Goal: Task Accomplishment & Management: Manage account settings

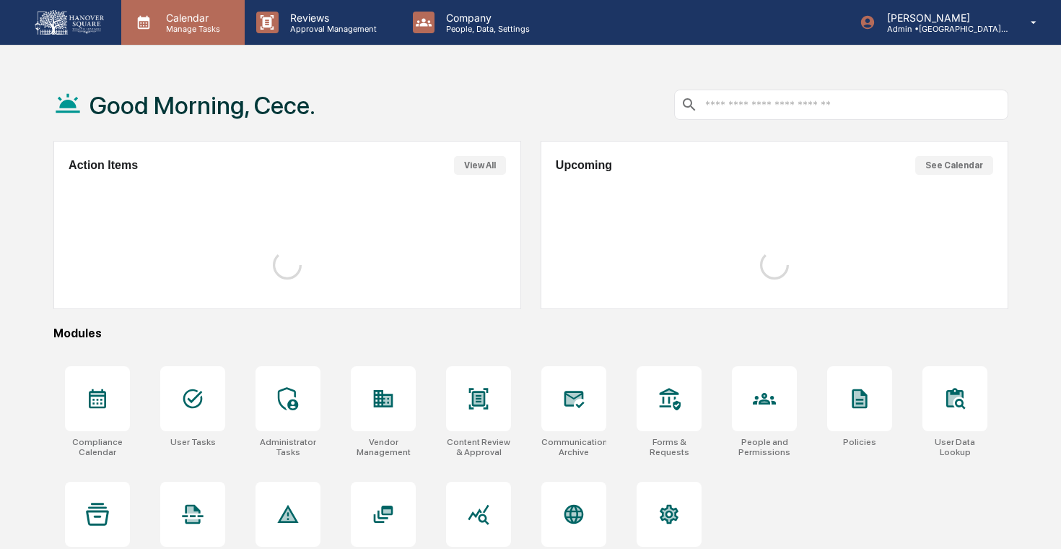
click at [196, 33] on div "Calendar Manage Tasks" at bounding box center [182, 22] width 123 height 45
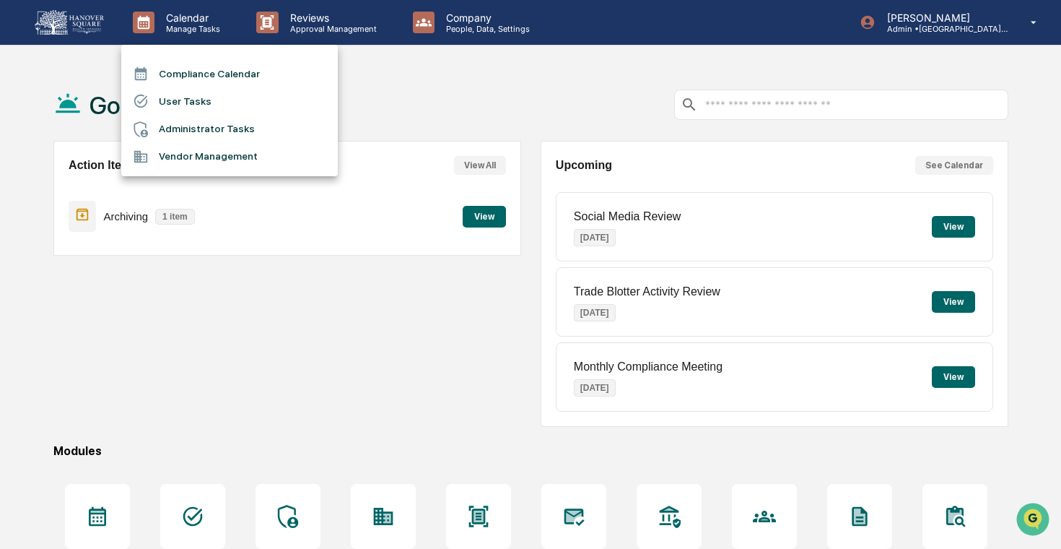
click at [217, 132] on li "Administrator Tasks" at bounding box center [229, 129] width 217 height 27
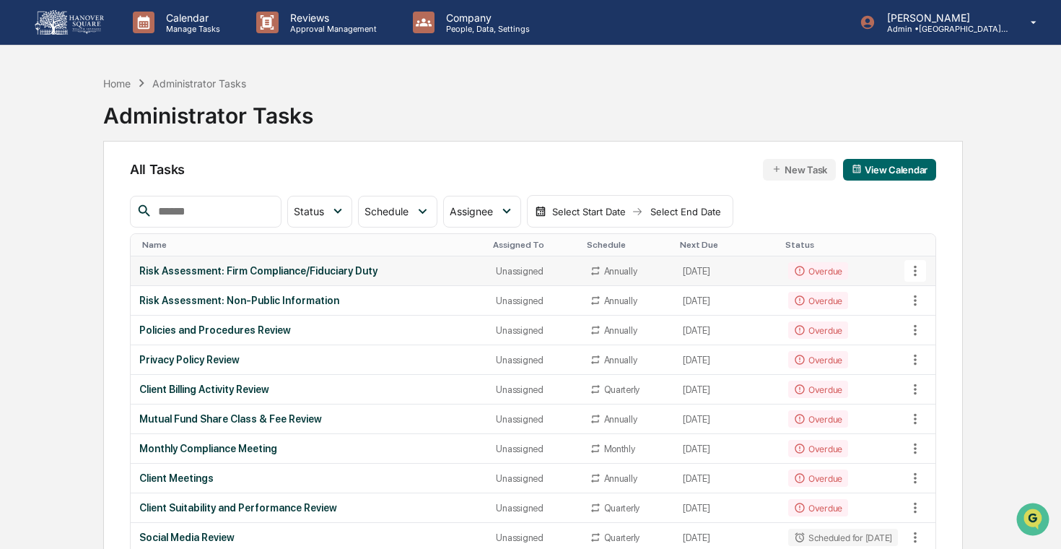
click at [909, 274] on icon at bounding box center [916, 271] width 16 height 16
drag, startPoint x: 966, startPoint y: 324, endPoint x: 1032, endPoint y: 219, distance: 124.6
click at [1032, 219] on div "View Task Copy Task Delete Task" at bounding box center [530, 274] width 1061 height 549
click at [1032, 219] on div at bounding box center [530, 274] width 1061 height 549
click at [912, 266] on icon at bounding box center [916, 271] width 16 height 16
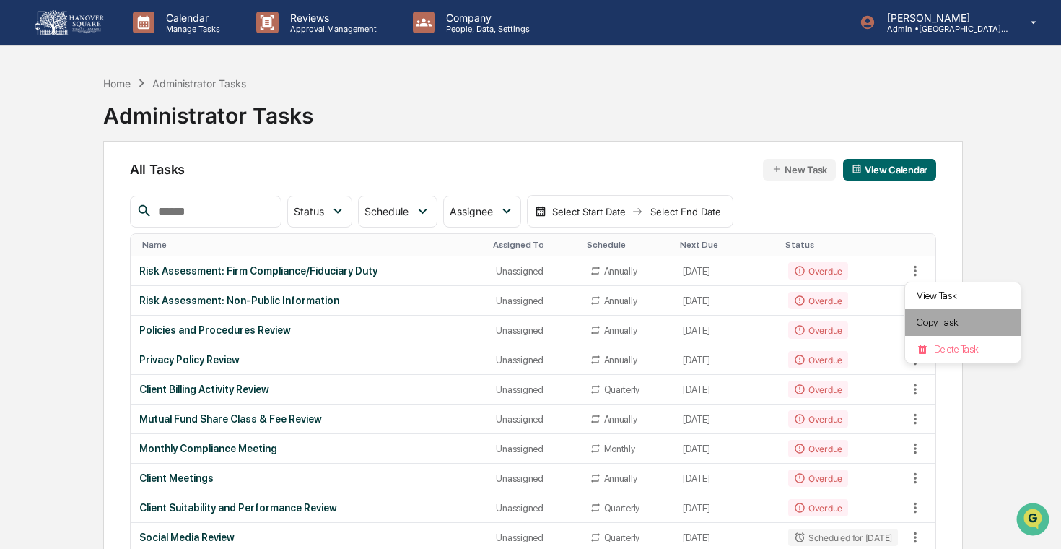
click at [931, 315] on li "Copy Task" at bounding box center [963, 322] width 116 height 27
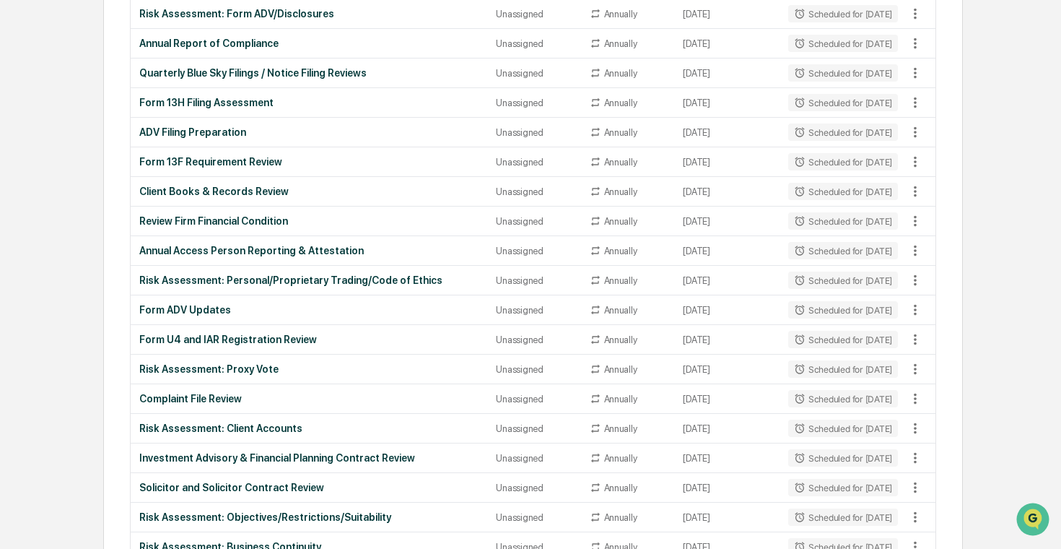
scroll to position [1195, 0]
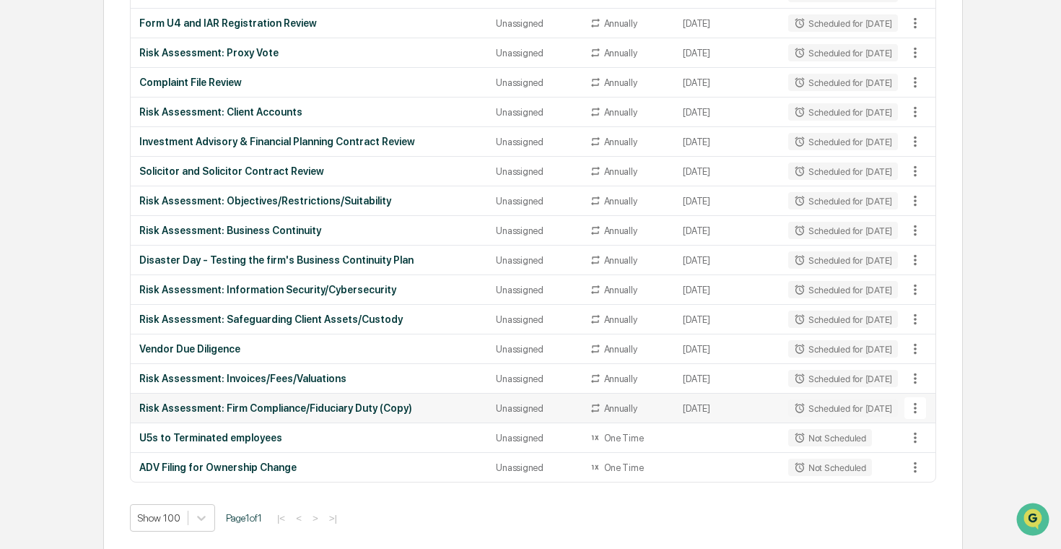
click at [915, 406] on icon at bounding box center [915, 408] width 3 height 11
click at [946, 427] on li "View Task" at bounding box center [963, 432] width 116 height 27
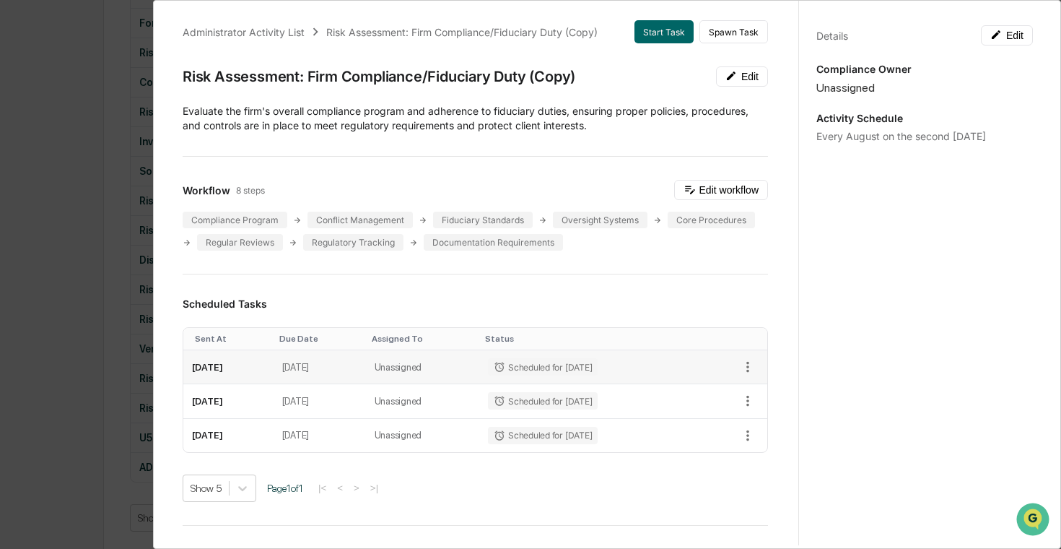
scroll to position [0, 0]
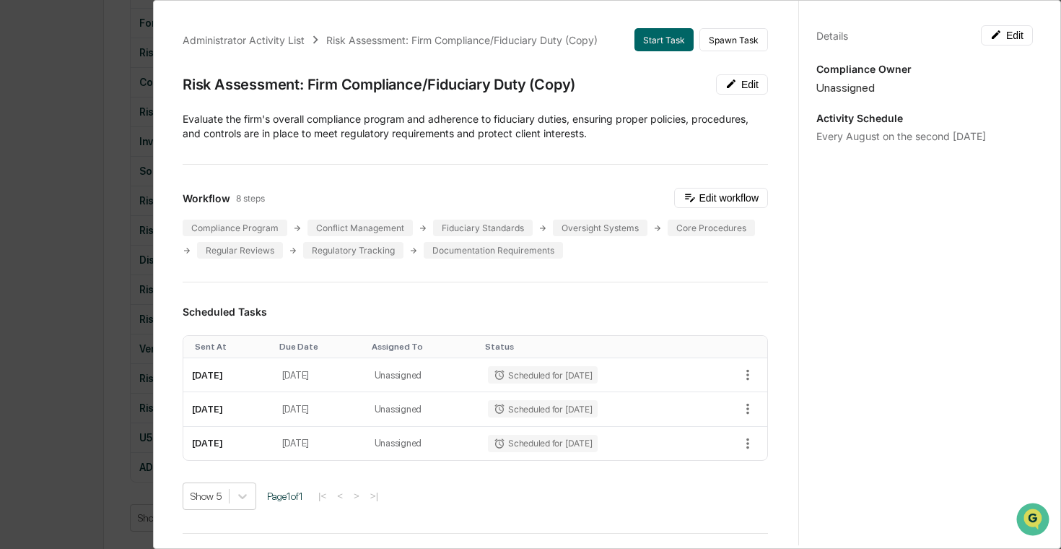
click at [87, 275] on div "Administrator Activity List Risk Assessment: Firm Compliance/Fiduciary Duty (Co…" at bounding box center [530, 274] width 1061 height 549
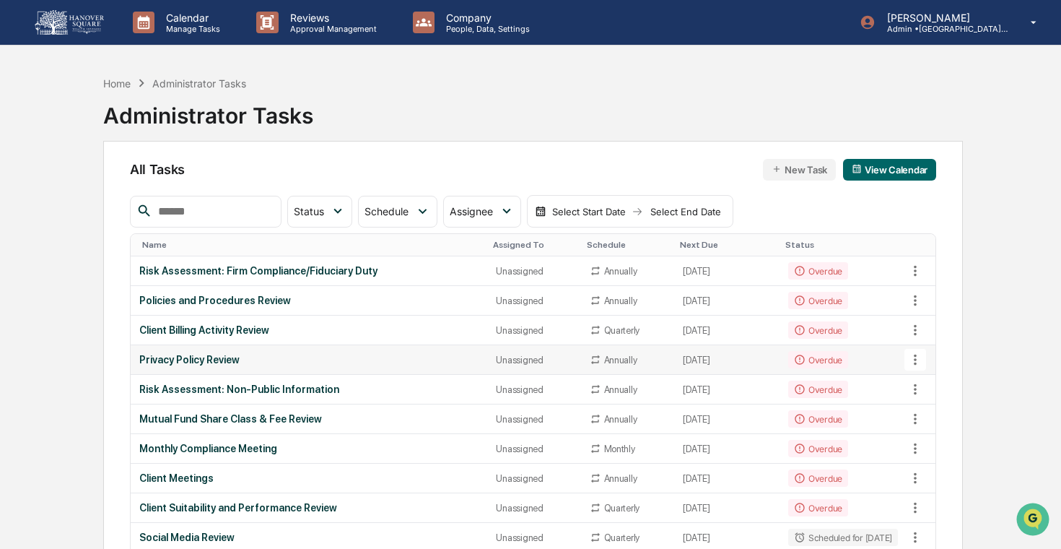
scroll to position [20, 0]
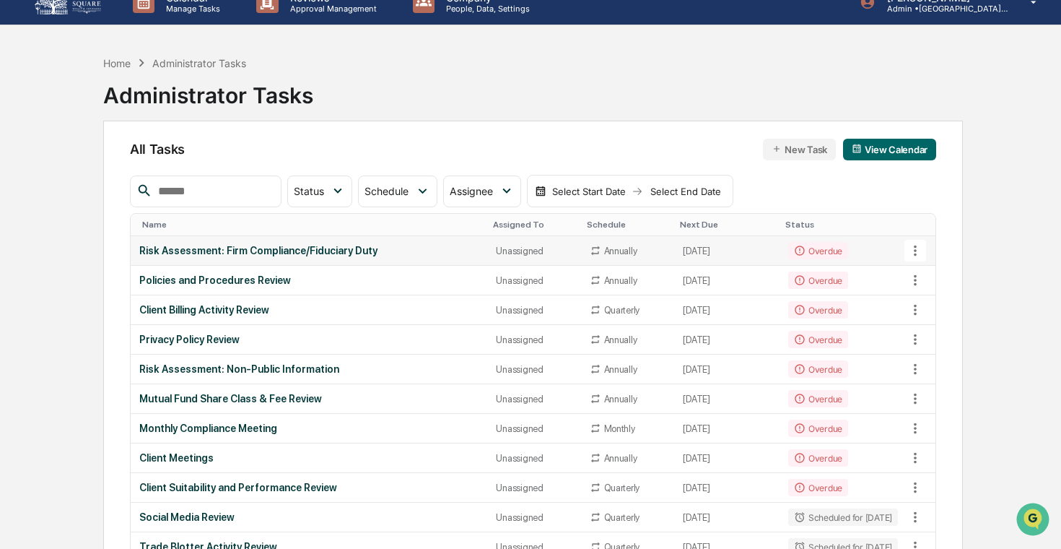
click at [922, 252] on icon at bounding box center [916, 251] width 16 height 16
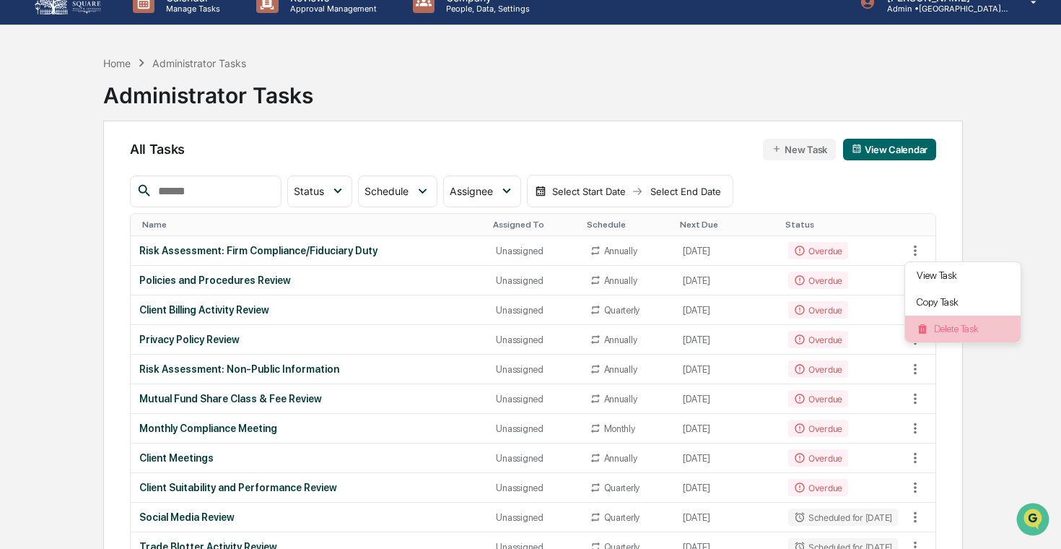
click at [964, 325] on li "Delete Task" at bounding box center [963, 328] width 116 height 27
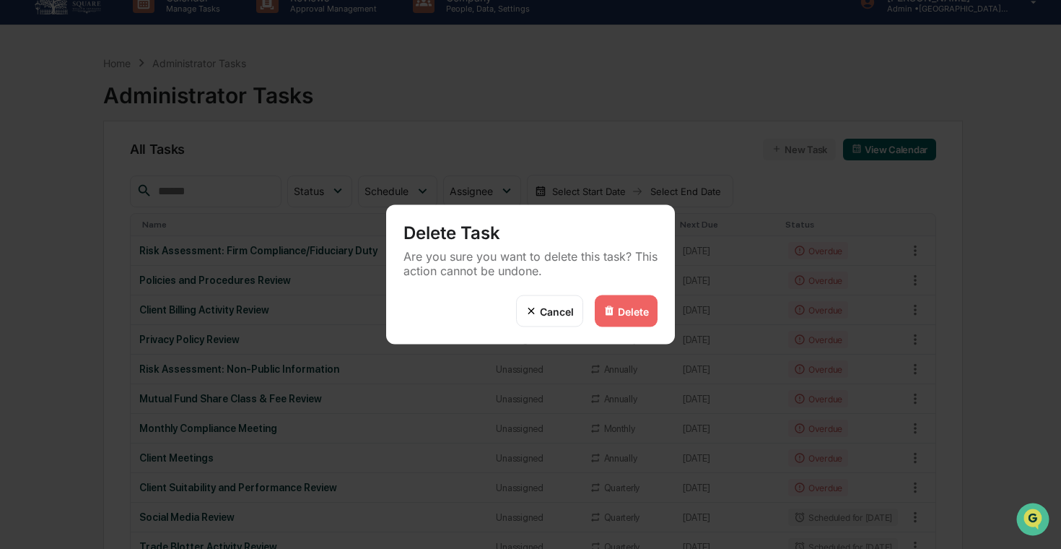
click at [621, 313] on div "Delete" at bounding box center [633, 311] width 31 height 12
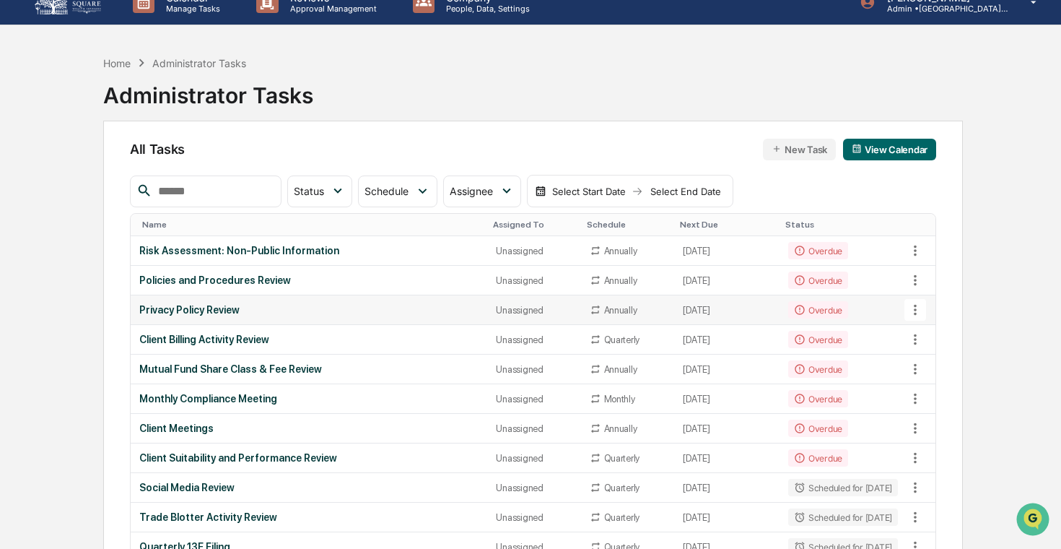
scroll to position [1165, 0]
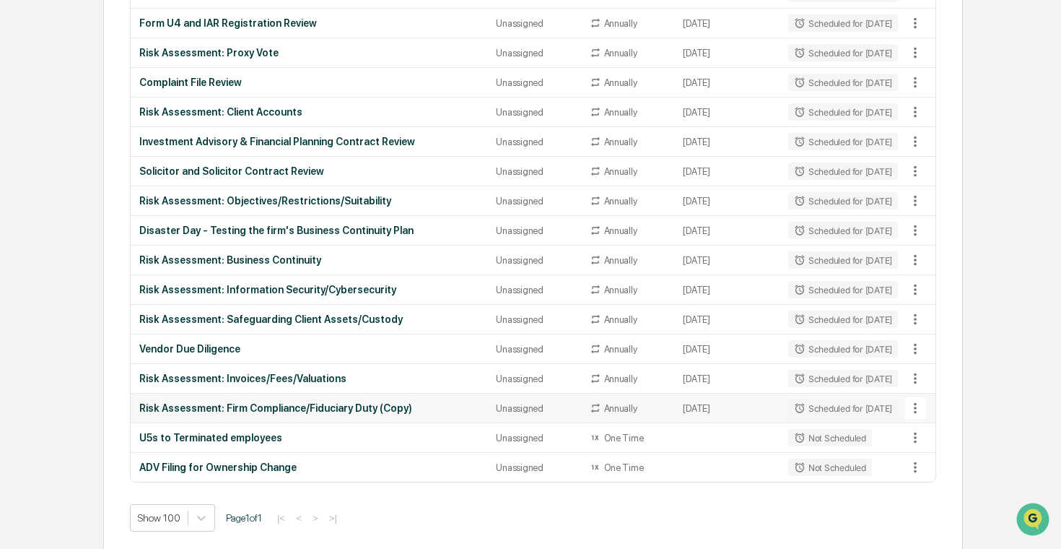
click at [918, 406] on icon at bounding box center [916, 408] width 16 height 16
click at [930, 423] on li "View Task" at bounding box center [963, 432] width 116 height 27
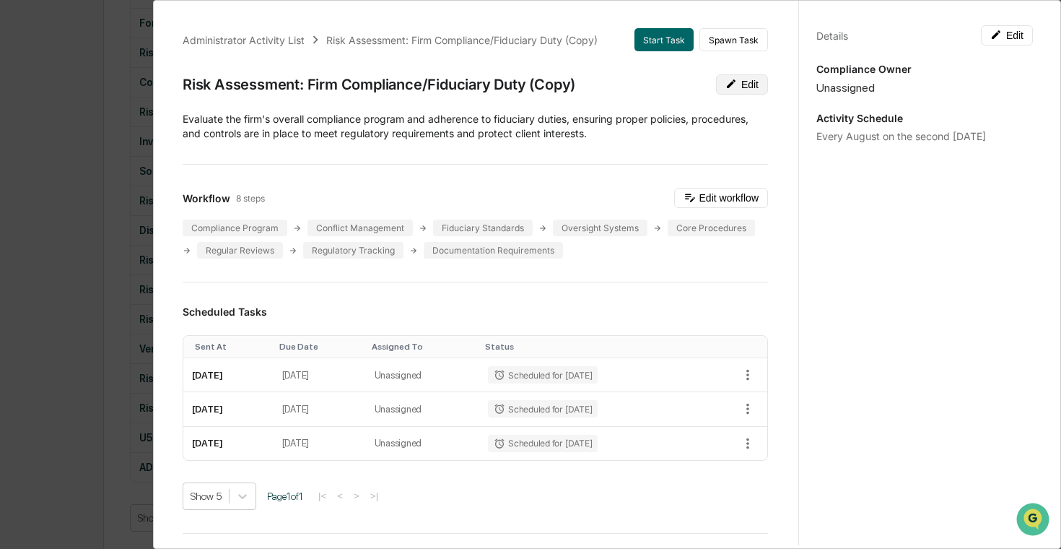
click at [726, 84] on icon at bounding box center [732, 84] width 12 height 12
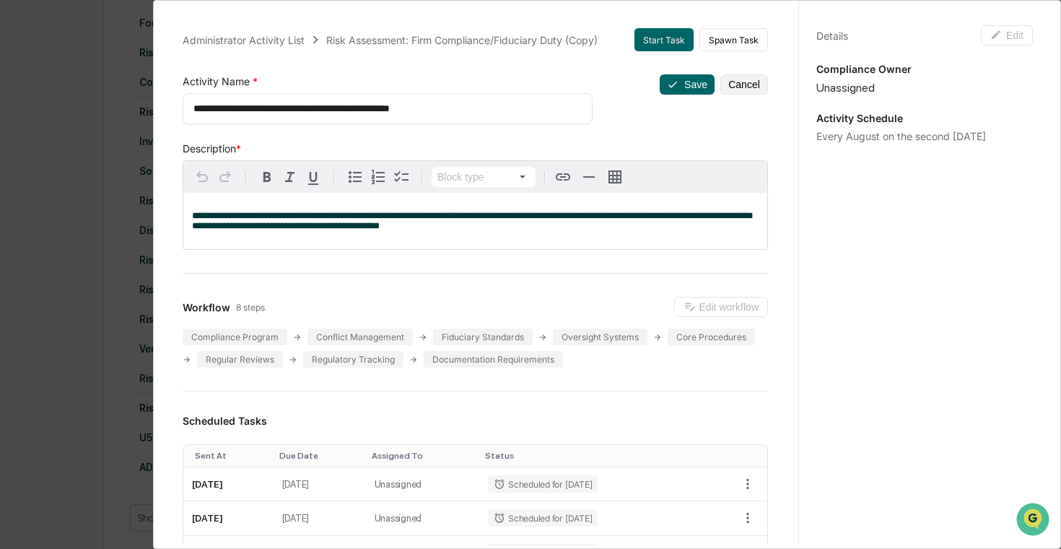
click at [527, 100] on div "**********" at bounding box center [388, 108] width 410 height 31
click at [515, 108] on textarea "**********" at bounding box center [387, 108] width 388 height 15
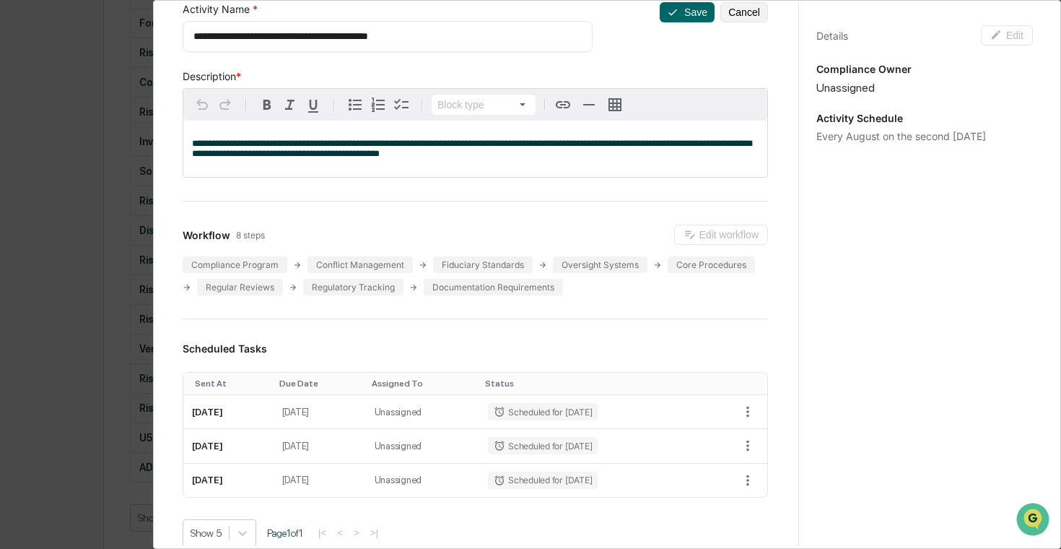
scroll to position [80, 0]
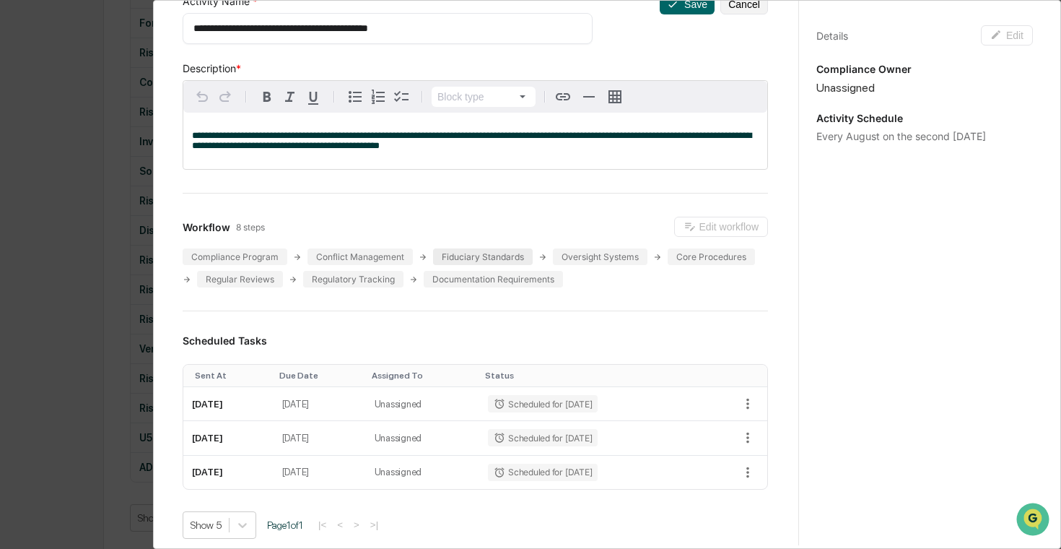
type textarea "**********"
click at [492, 258] on div "Fiduciary Standards" at bounding box center [483, 256] width 100 height 17
click at [693, 256] on div "Core Procedures" at bounding box center [711, 256] width 87 height 17
click at [502, 278] on div "Documentation Requirements" at bounding box center [493, 279] width 139 height 17
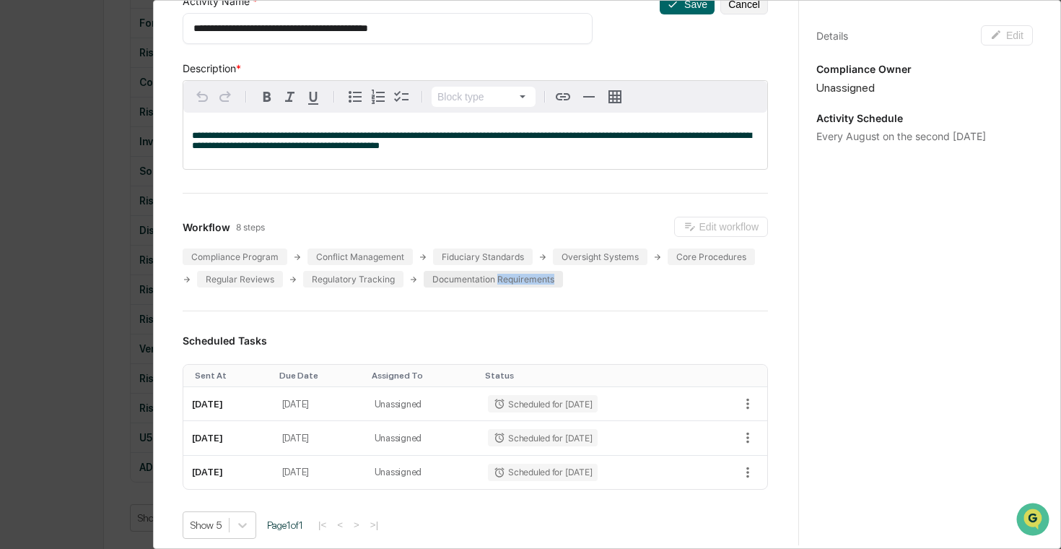
click at [502, 278] on div "Documentation Requirements" at bounding box center [493, 279] width 139 height 17
click at [598, 265] on div "Oversight Systems" at bounding box center [600, 256] width 95 height 17
click at [599, 256] on div "Oversight Systems" at bounding box center [600, 256] width 95 height 17
click at [495, 251] on div "Fiduciary Standards" at bounding box center [483, 256] width 100 height 17
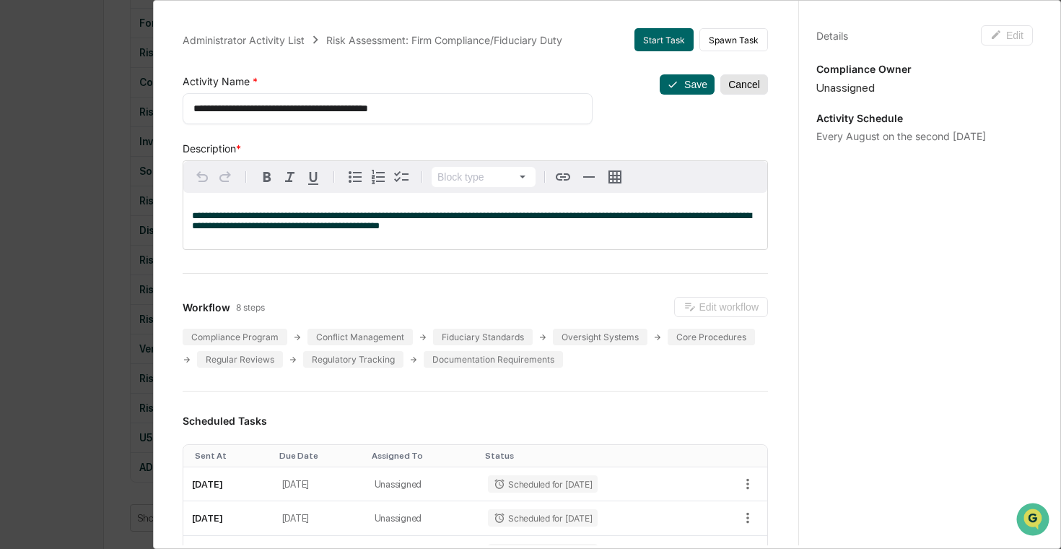
click at [746, 75] on button "Cancel" at bounding box center [745, 84] width 48 height 20
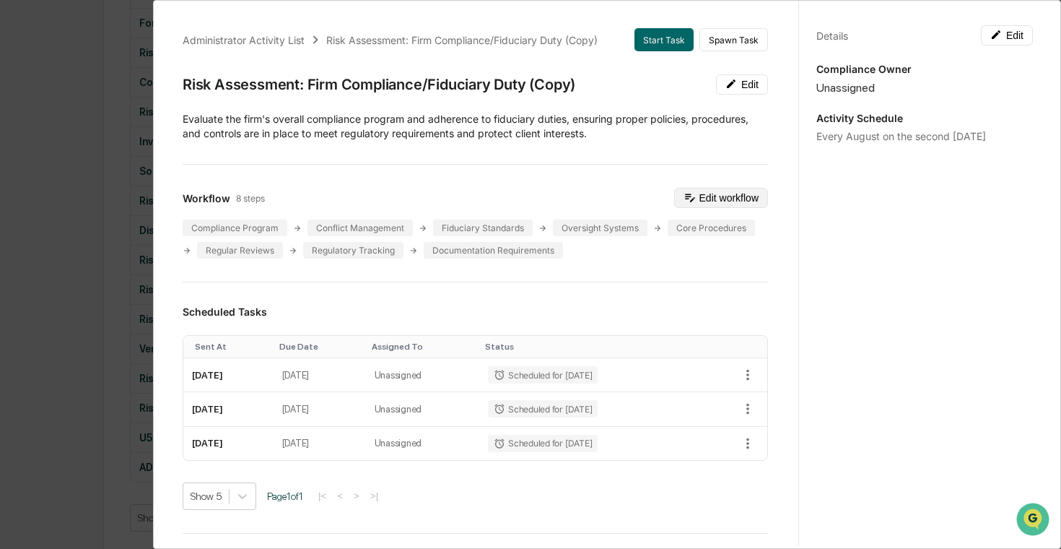
click at [715, 196] on button "Edit workflow" at bounding box center [721, 198] width 94 height 20
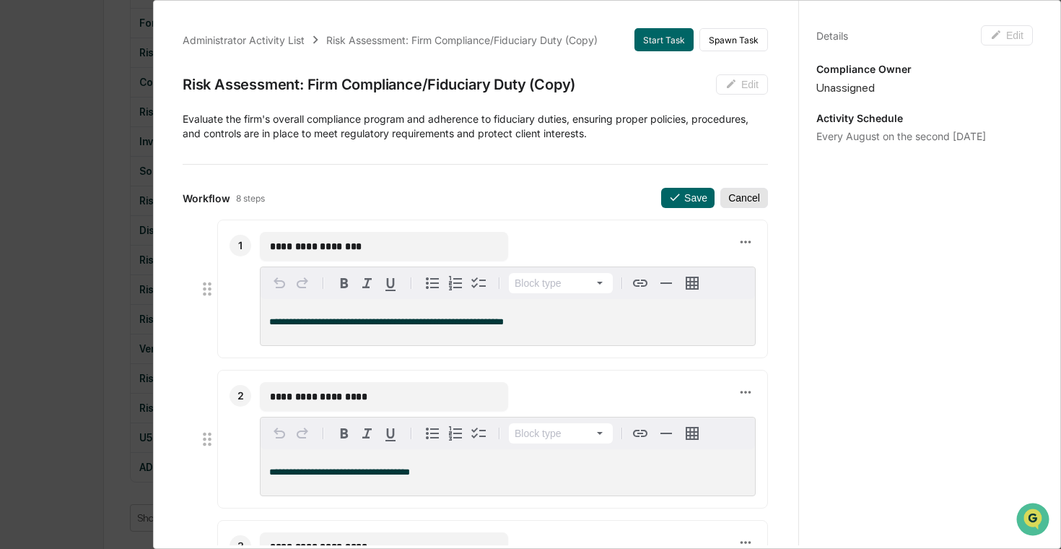
click at [736, 197] on button "Cancel" at bounding box center [745, 198] width 48 height 20
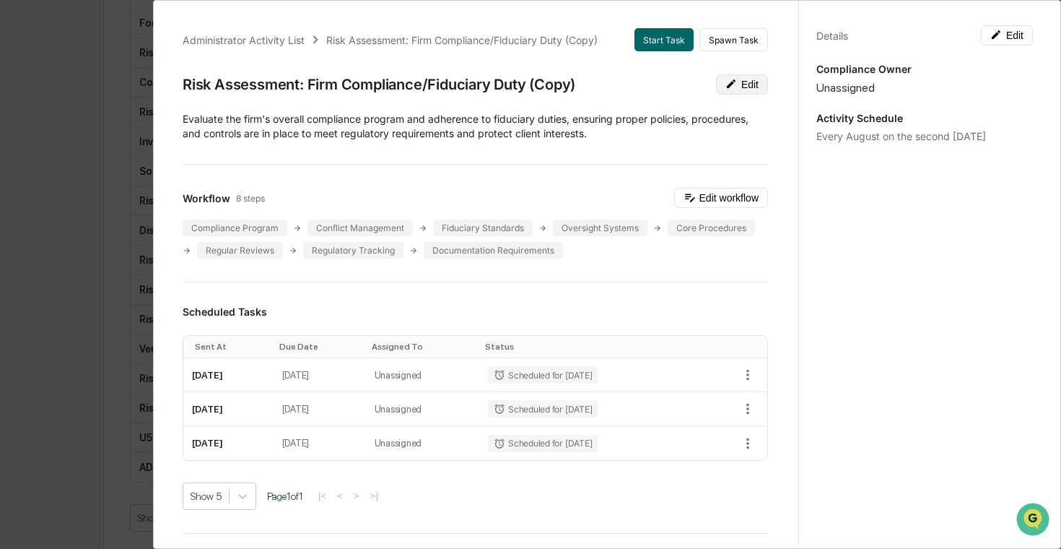
click at [734, 89] on icon at bounding box center [732, 84] width 12 height 12
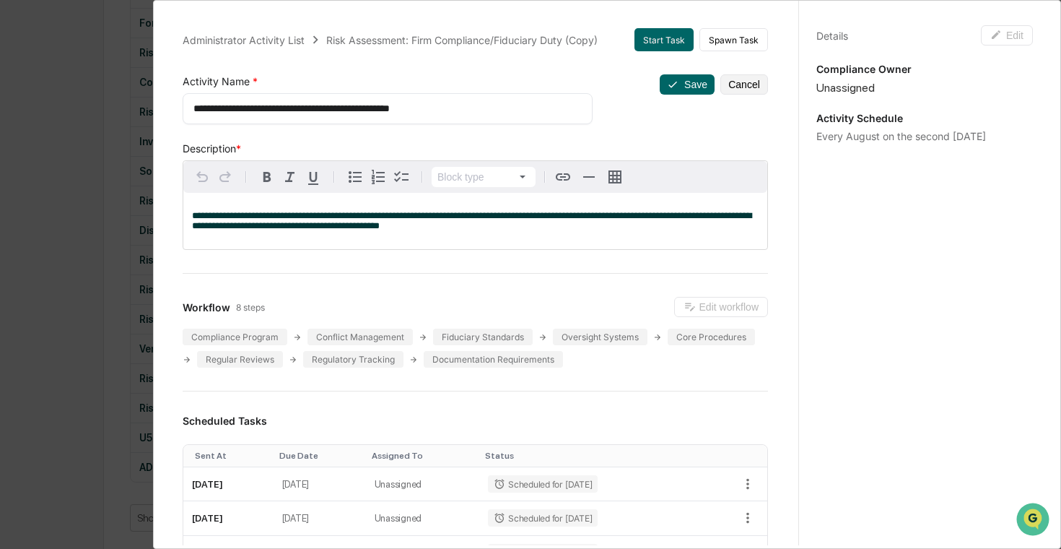
click at [523, 97] on div "**********" at bounding box center [388, 108] width 410 height 31
click at [498, 110] on textarea "**********" at bounding box center [387, 108] width 388 height 15
type textarea "**********"
click at [705, 89] on button "Save" at bounding box center [687, 84] width 55 height 20
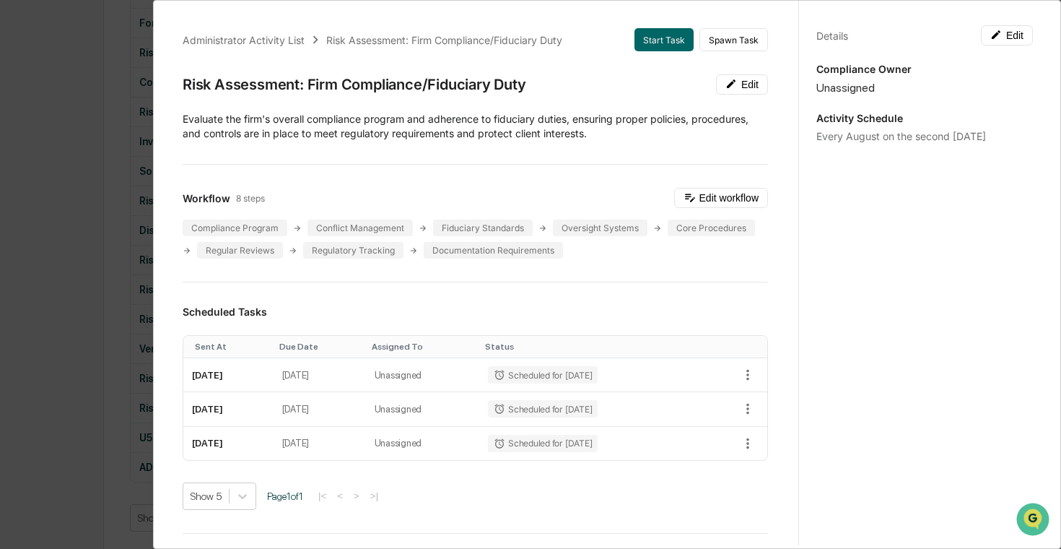
click at [39, 121] on div "Administrator Activity List Risk Assessment: Firm Compliance/Fiduciary Duty Sta…" at bounding box center [530, 274] width 1061 height 549
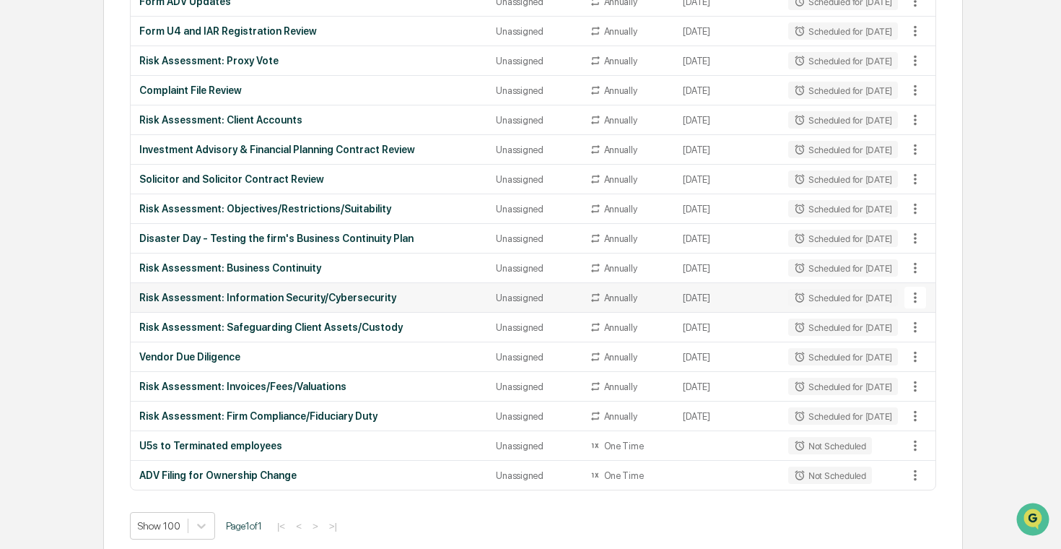
scroll to position [1165, 0]
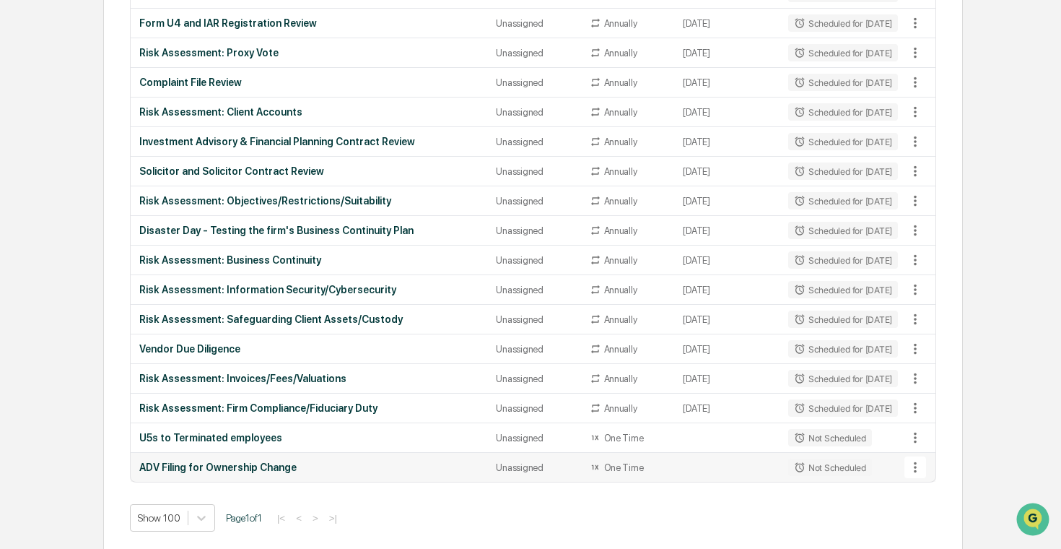
click at [912, 472] on icon at bounding box center [916, 467] width 16 height 16
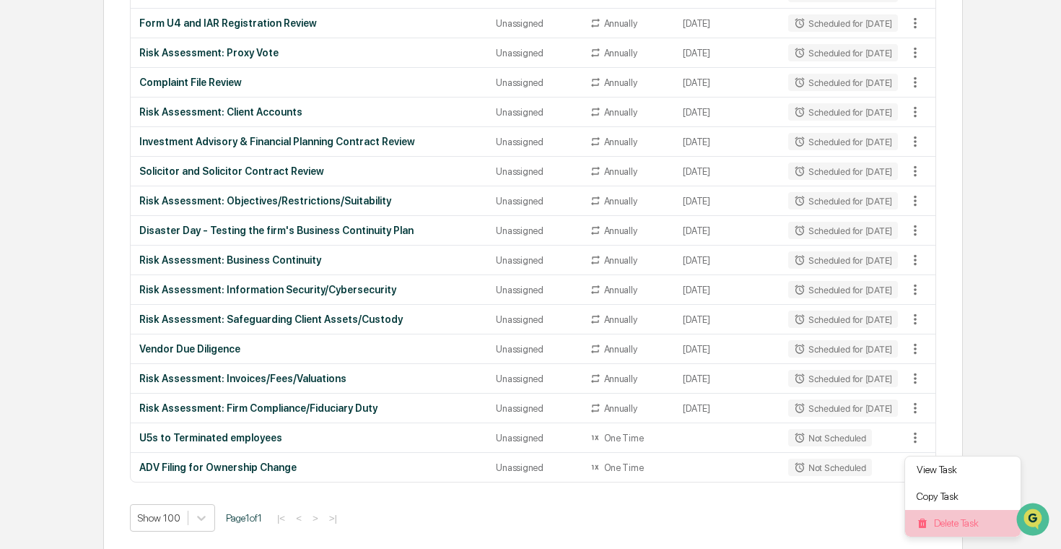
click at [954, 531] on li "Delete Task" at bounding box center [963, 523] width 116 height 27
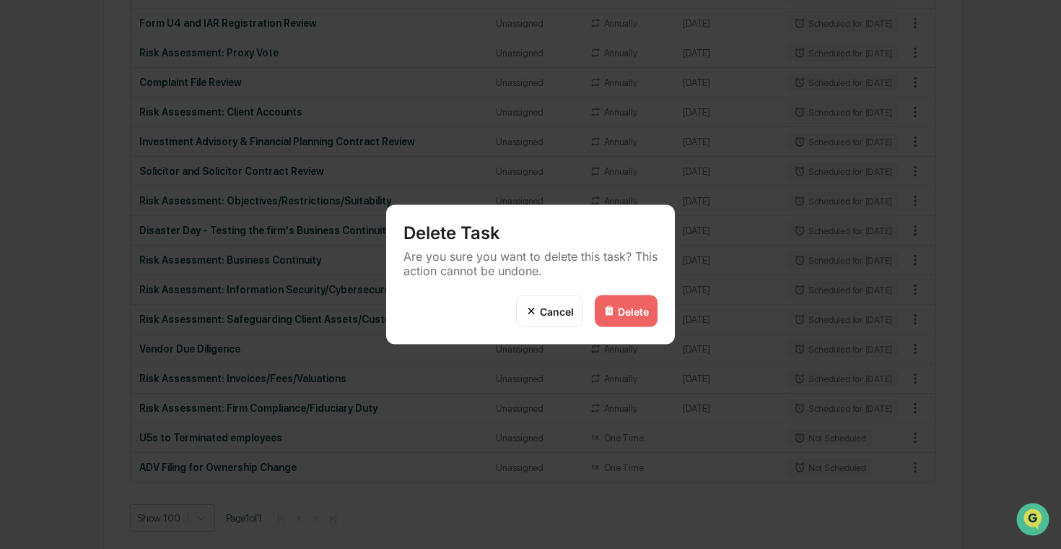
click at [567, 314] on div "Cancel" at bounding box center [557, 311] width 34 height 12
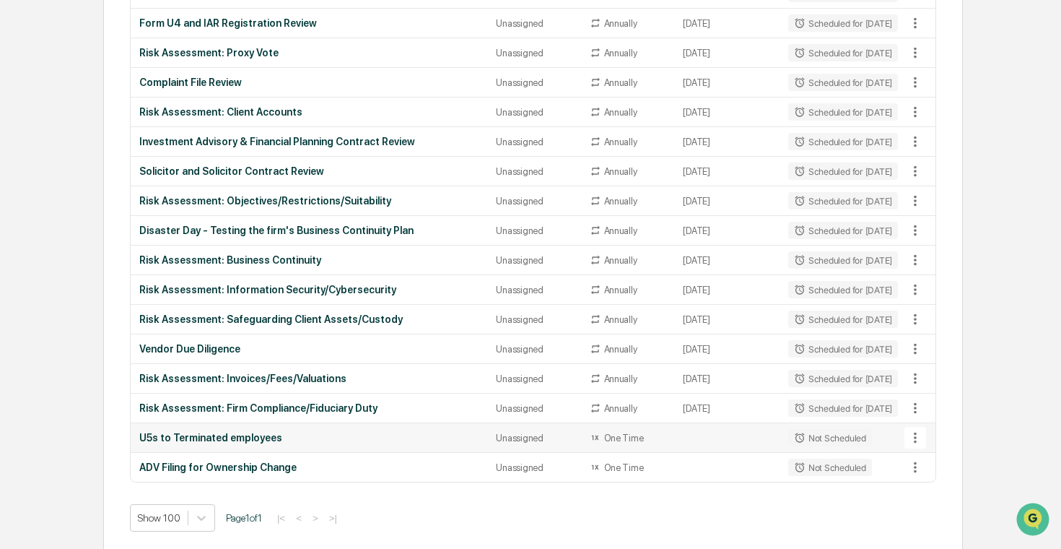
click at [689, 443] on td at bounding box center [726, 438] width 105 height 30
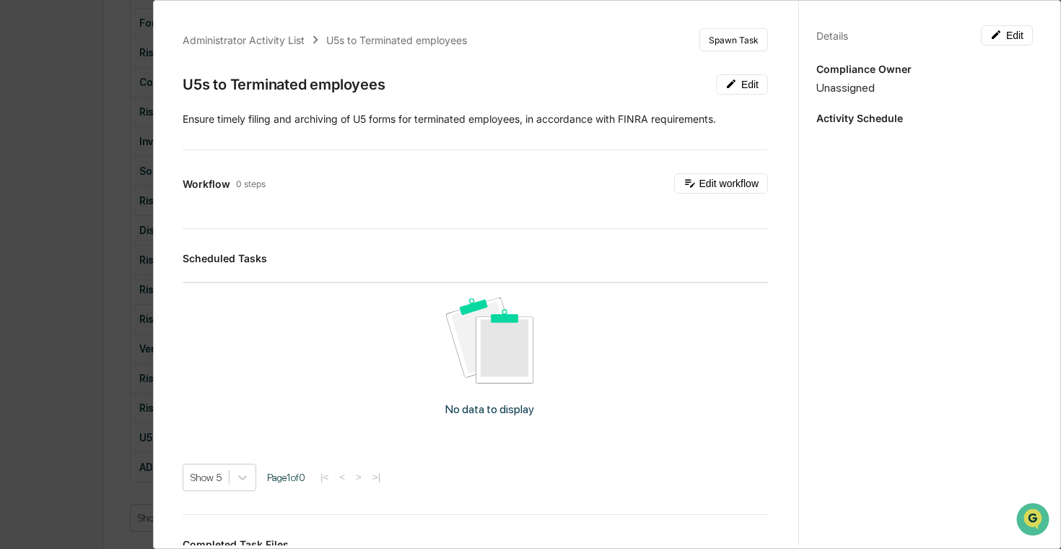
click at [126, 266] on div "Administrator Activity List U5s to Terminated employees Spawn Task U5s to Termi…" at bounding box center [530, 274] width 1061 height 549
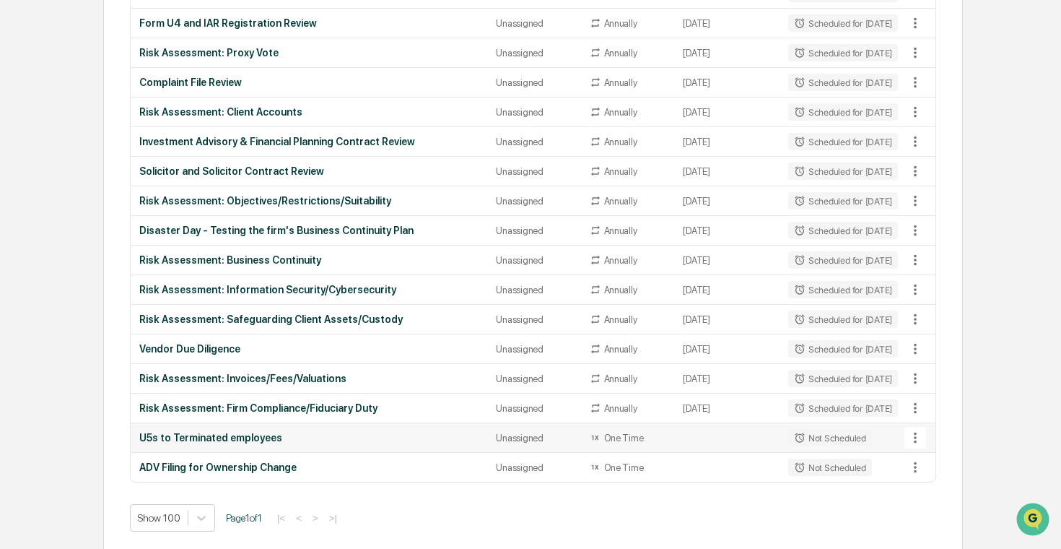
click at [217, 438] on div "U5s to Terminated employees" at bounding box center [309, 438] width 340 height 12
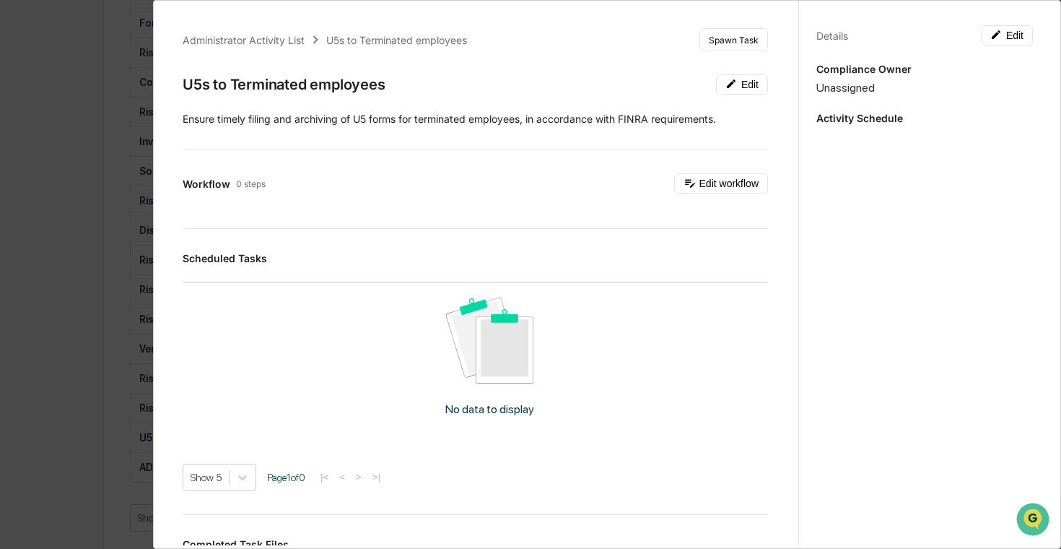
click at [20, 344] on div "Administrator Activity List U5s to Terminated employees Spawn Task U5s to Termi…" at bounding box center [530, 274] width 1061 height 549
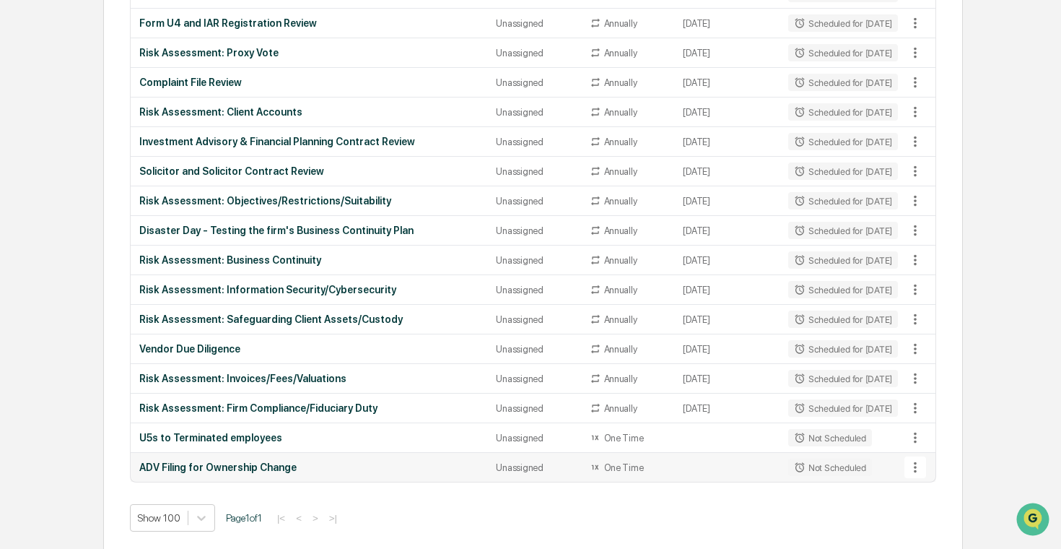
click at [178, 461] on div "ADV Filing for Ownership Change" at bounding box center [309, 467] width 340 height 12
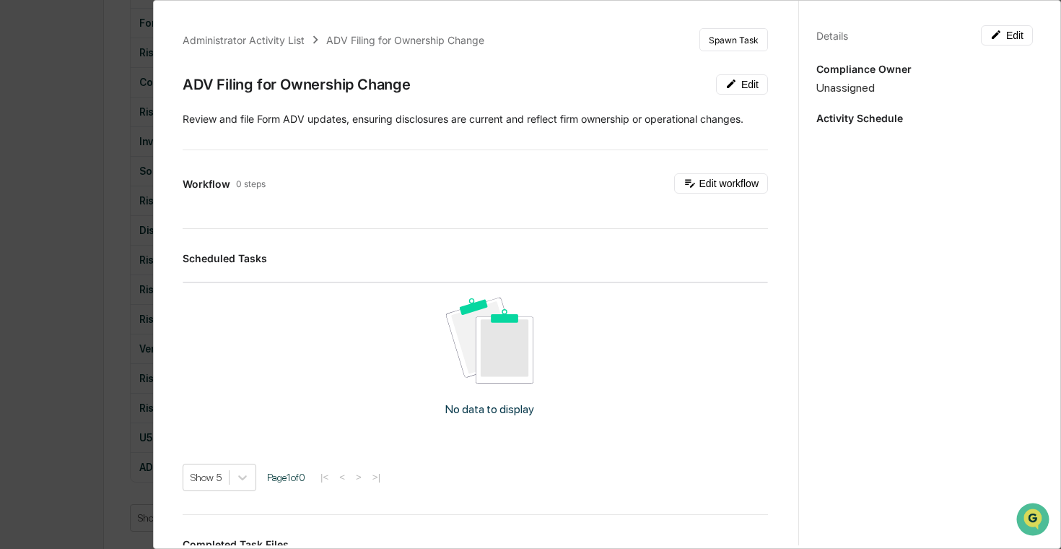
click at [66, 280] on div "Administrator Activity List ADV Filing for Ownership Change Spawn Task ADV Fili…" at bounding box center [530, 274] width 1061 height 549
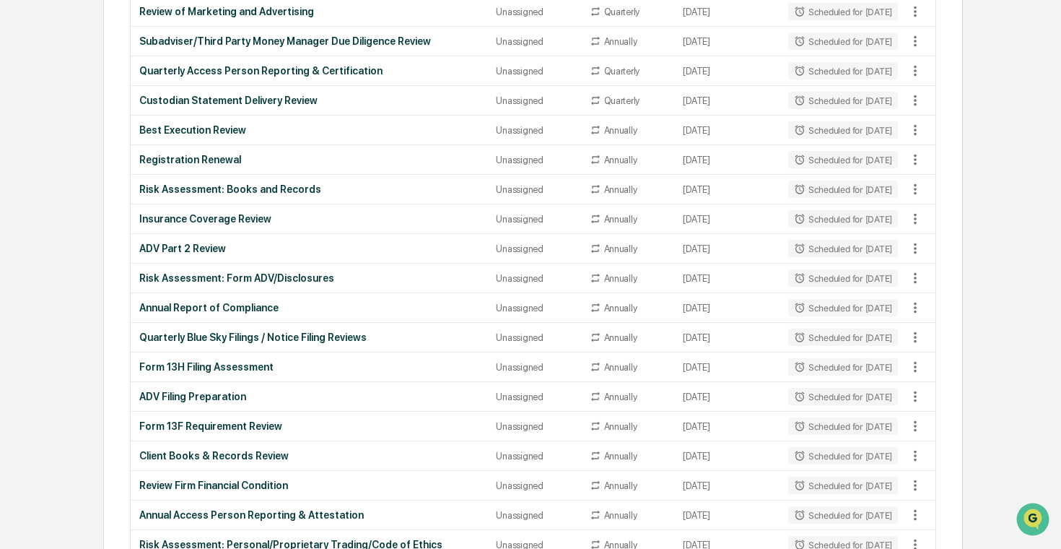
scroll to position [0, 0]
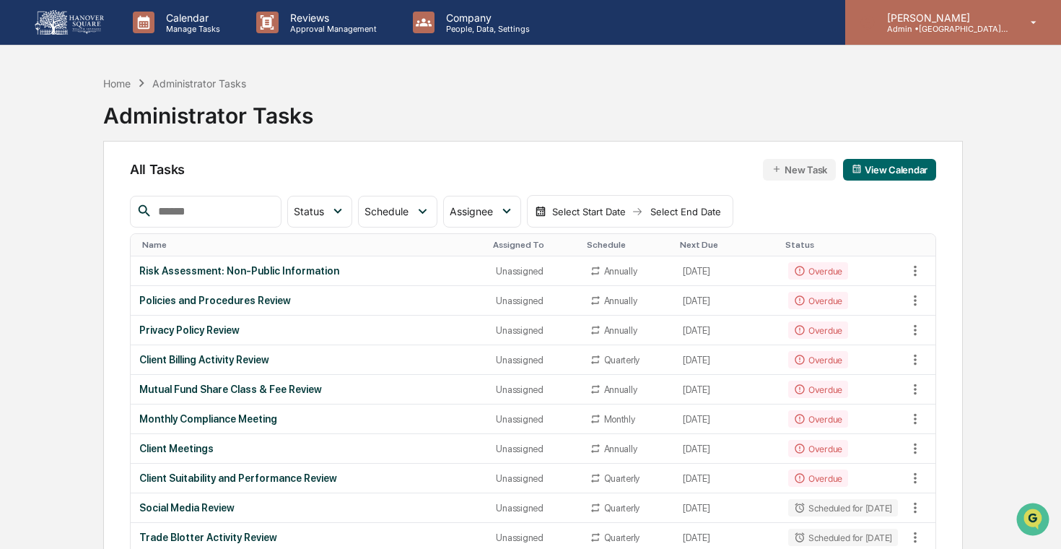
click at [959, 22] on p "[PERSON_NAME]" at bounding box center [943, 18] width 134 height 12
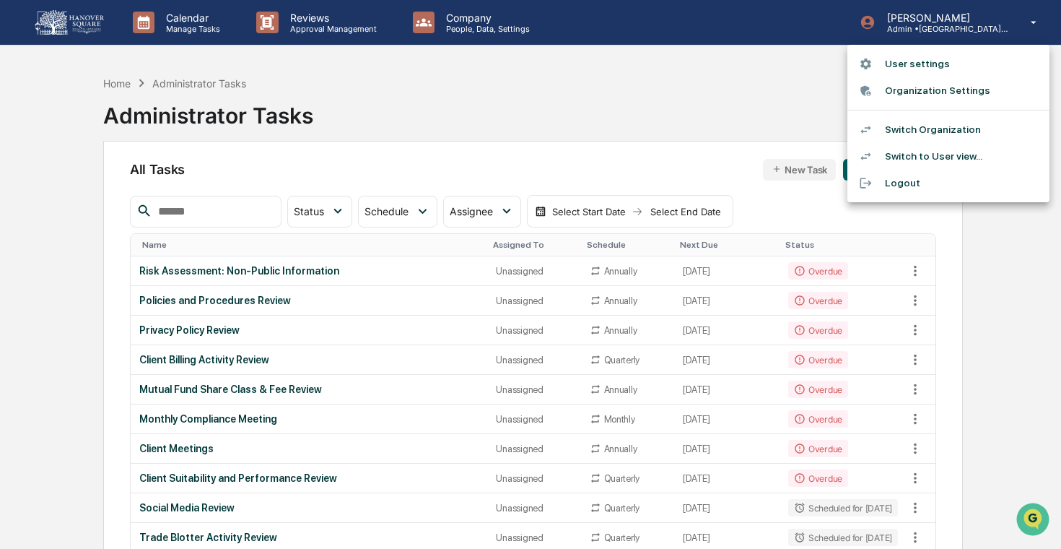
click at [959, 126] on li "Switch Organization" at bounding box center [949, 129] width 202 height 27
